Goal: Check status: Check status

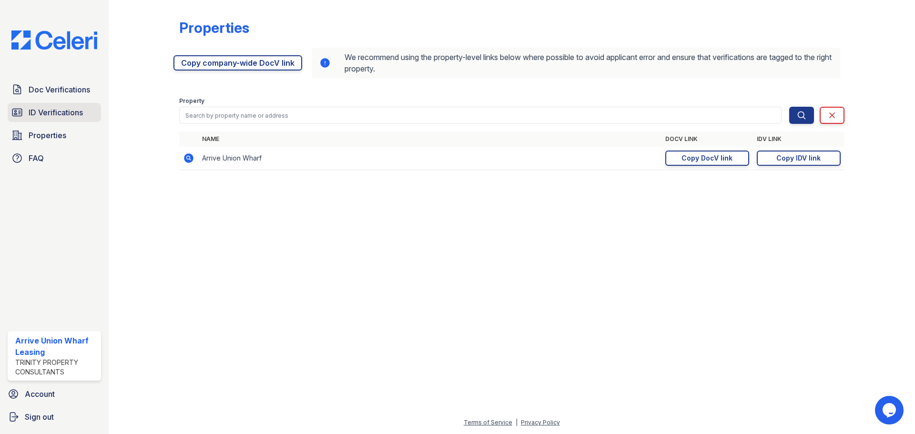
click at [63, 109] on span "ID Verifications" at bounding box center [56, 112] width 54 height 11
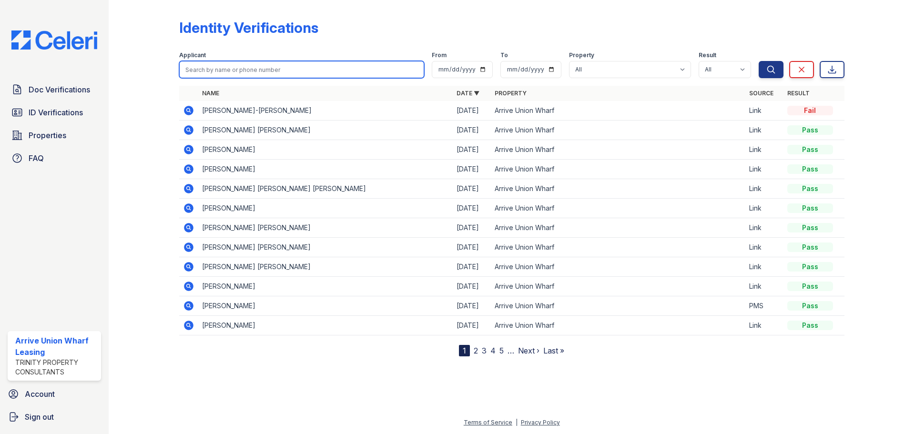
click at [231, 72] on input "search" at bounding box center [301, 69] width 245 height 17
type input "[PERSON_NAME]"
click at [758, 61] on button "Search" at bounding box center [770, 69] width 25 height 17
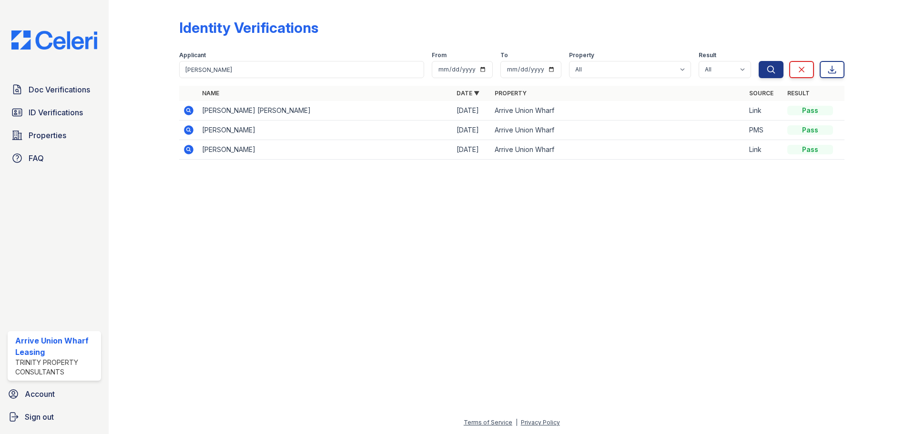
click at [186, 106] on icon at bounding box center [188, 110] width 11 height 11
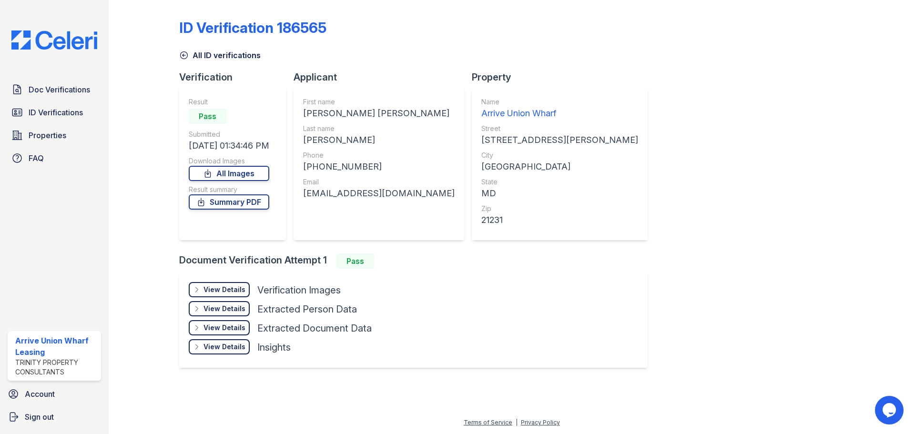
click at [225, 290] on div "View Details" at bounding box center [224, 290] width 42 height 10
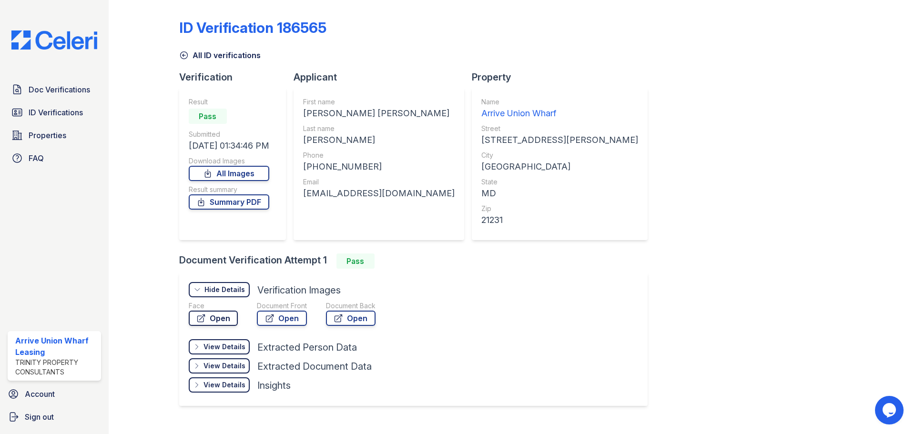
click at [219, 313] on link "Open" at bounding box center [213, 318] width 49 height 15
